Goal: Transaction & Acquisition: Purchase product/service

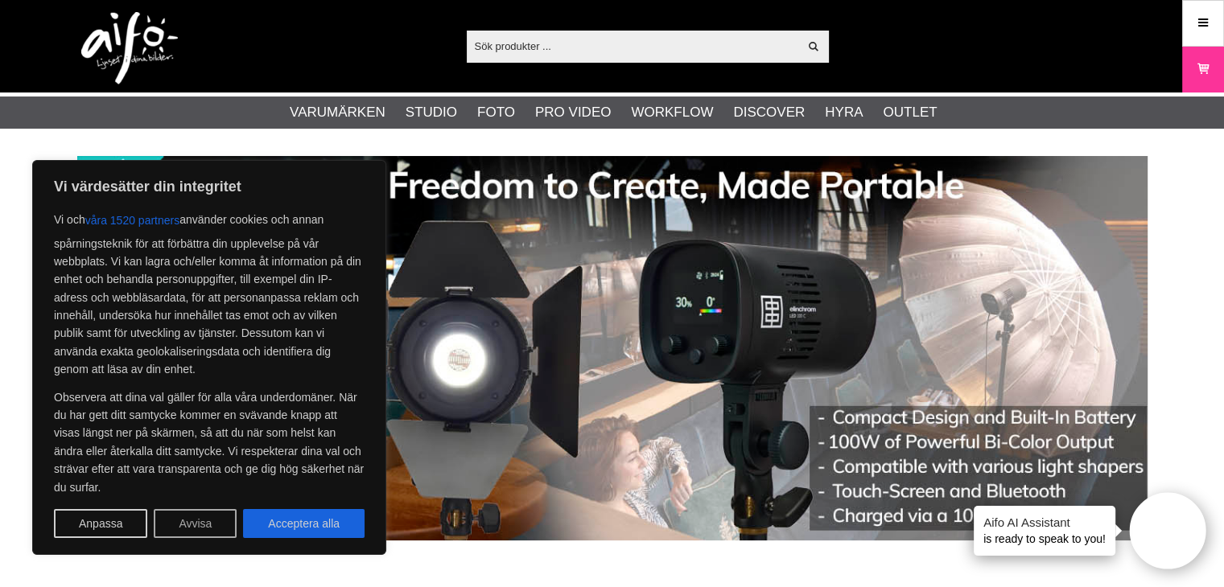
click at [169, 525] on button "Avvisa" at bounding box center [195, 523] width 83 height 29
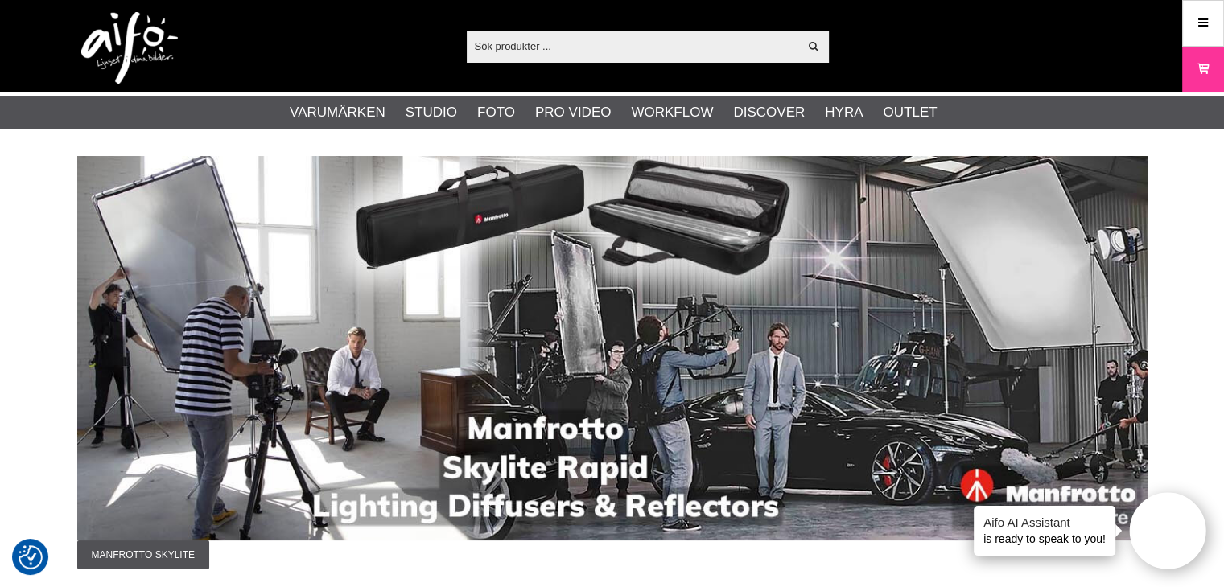
click at [533, 51] on input "text" at bounding box center [633, 46] width 332 height 24
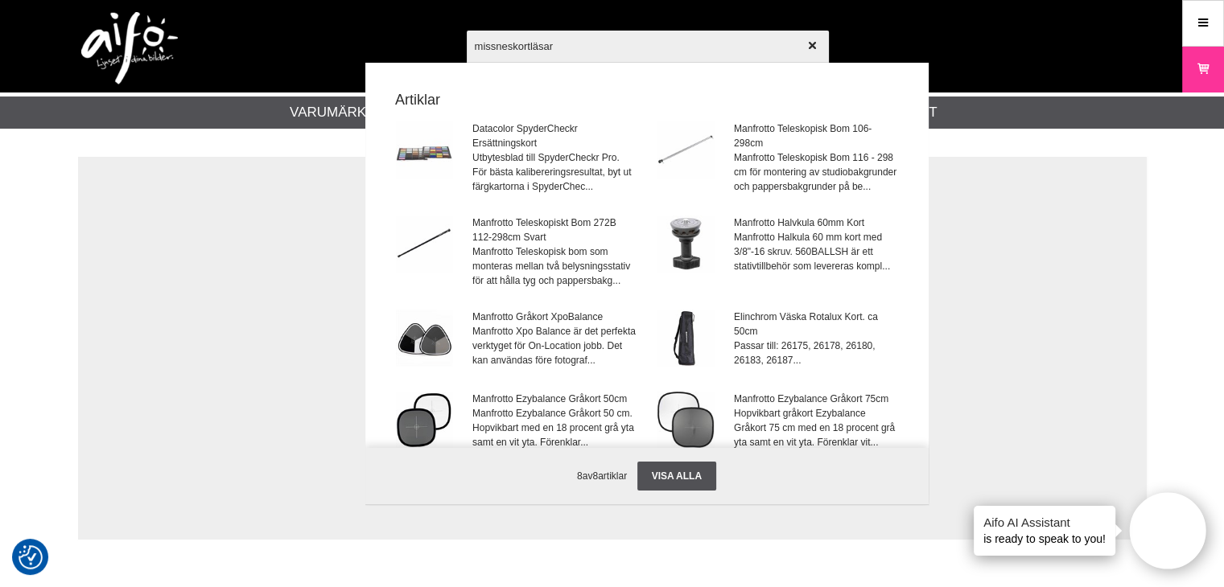
type input "missneskortläsare"
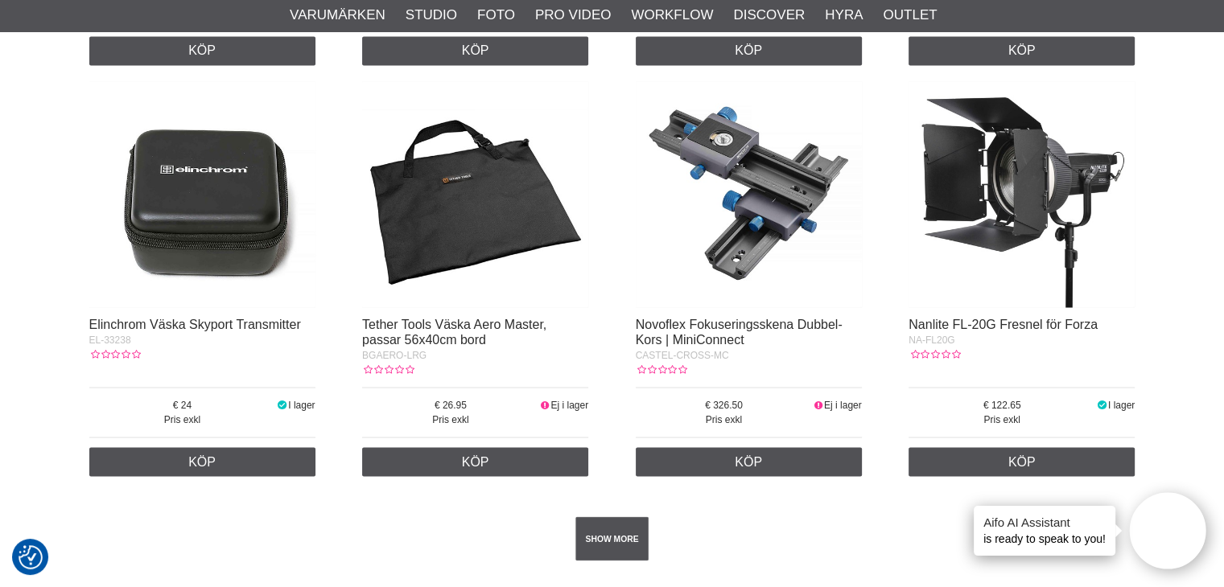
scroll to position [2816, 0]
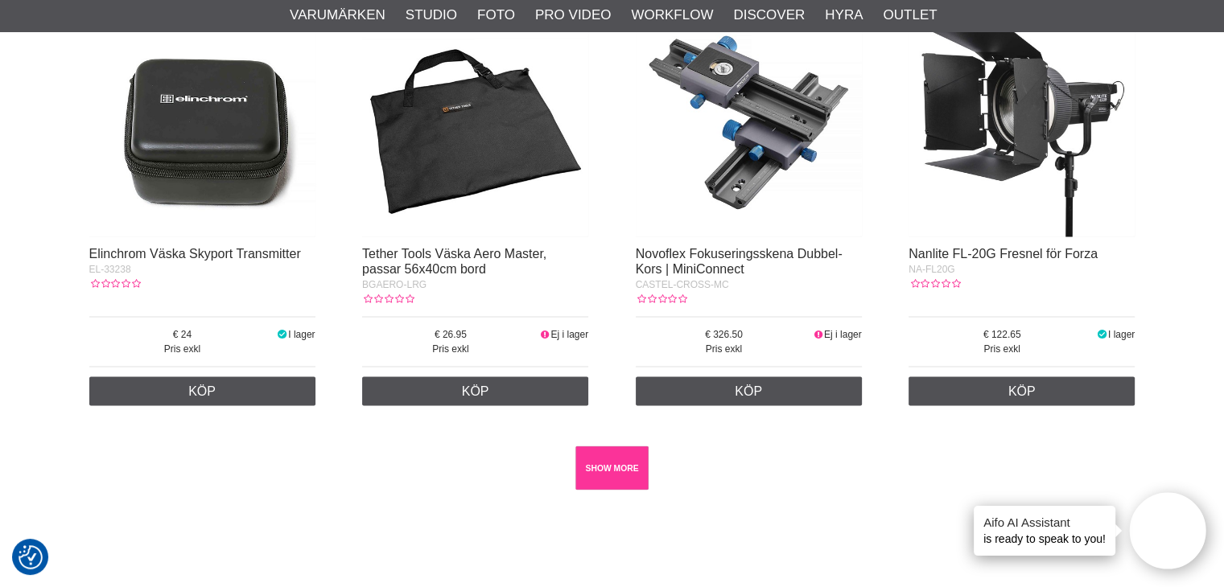
click at [611, 473] on link "SHOW MORE" at bounding box center [611, 468] width 73 height 44
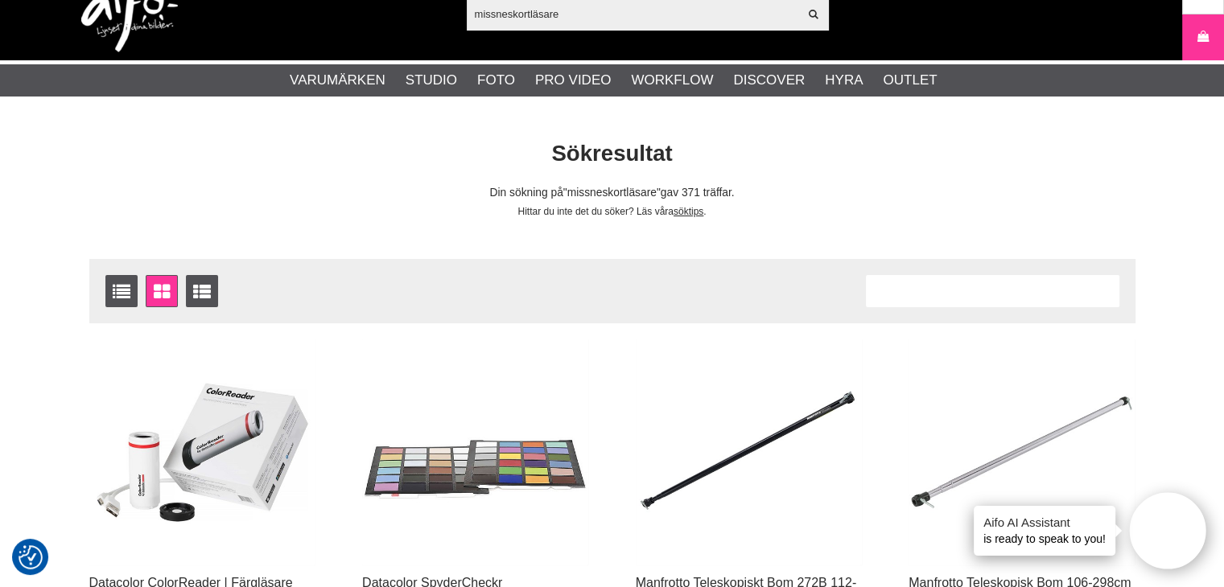
scroll to position [0, 0]
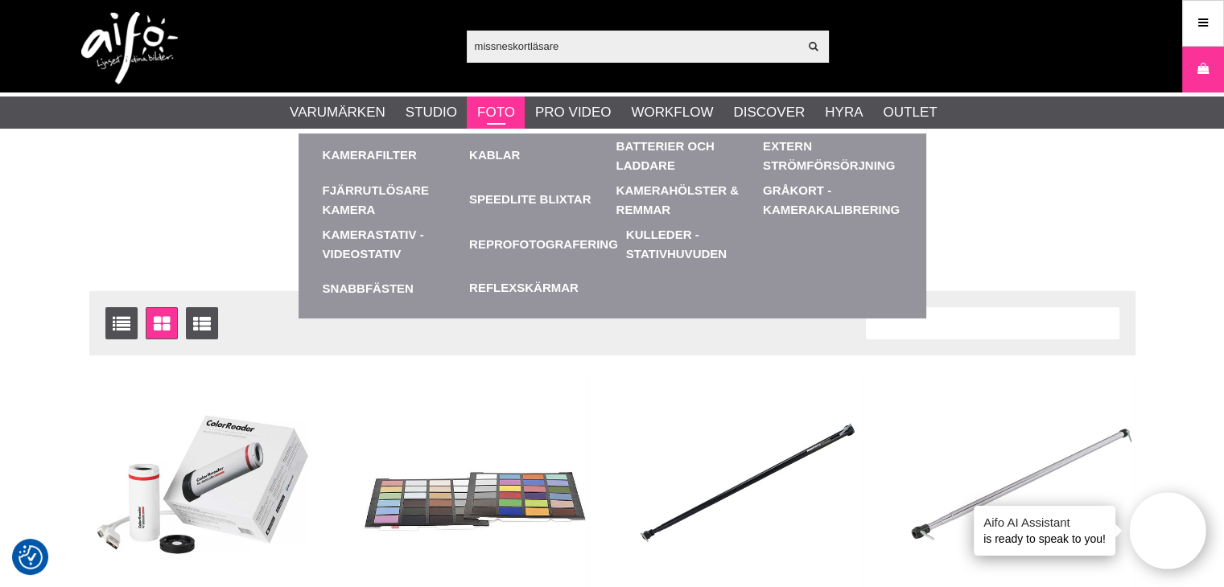
click at [505, 114] on link "Foto" at bounding box center [496, 112] width 38 height 21
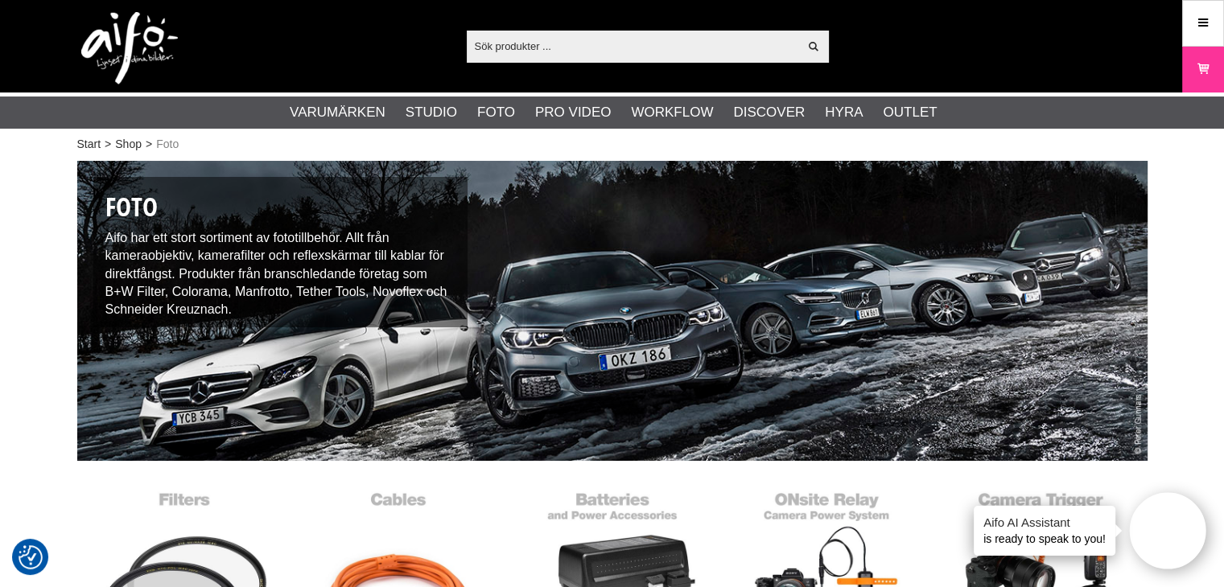
click at [547, 56] on input "text" at bounding box center [633, 46] width 332 height 24
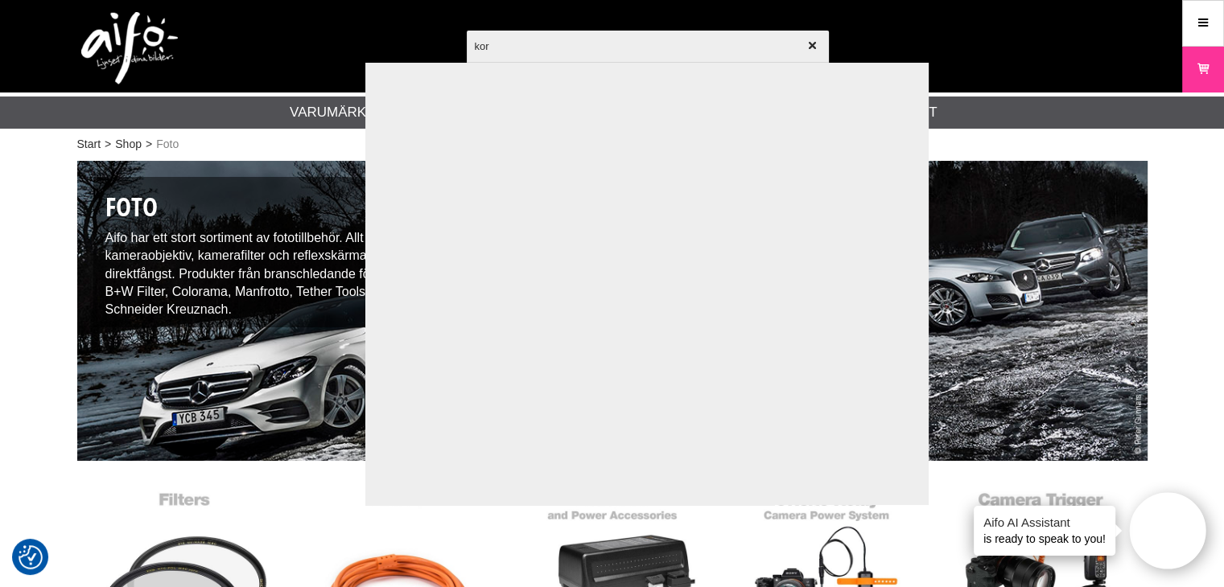
type input "kort"
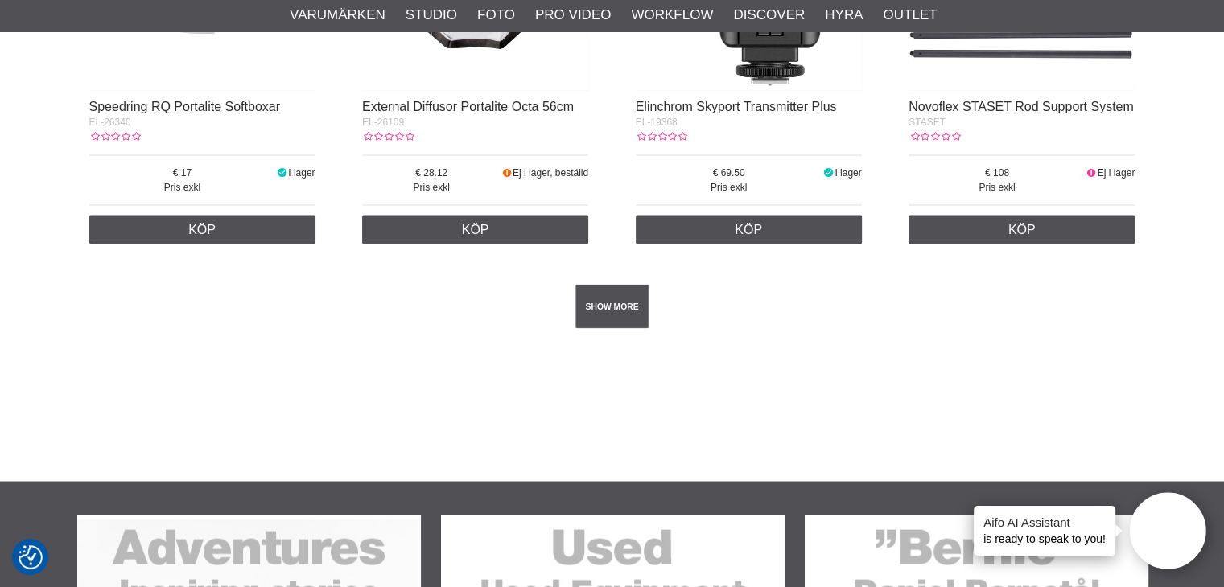
scroll to position [2977, 0]
